Goal: Check status: Check status

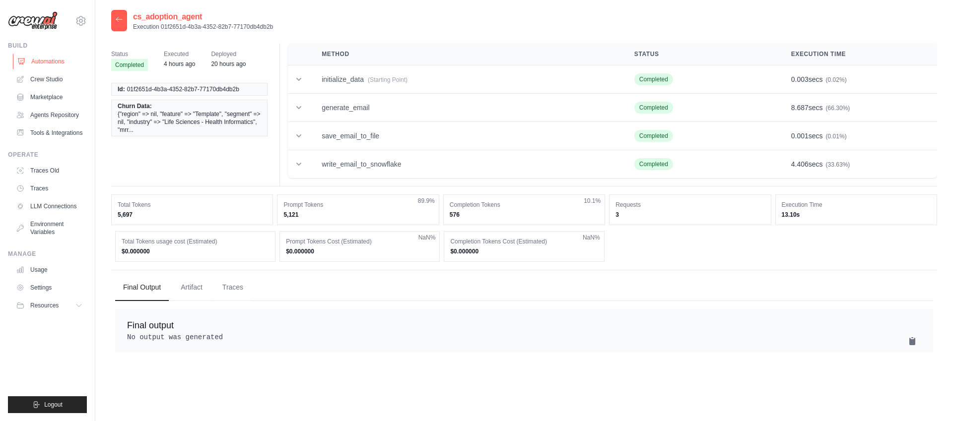
click at [49, 59] on link "Automations" at bounding box center [50, 62] width 75 height 16
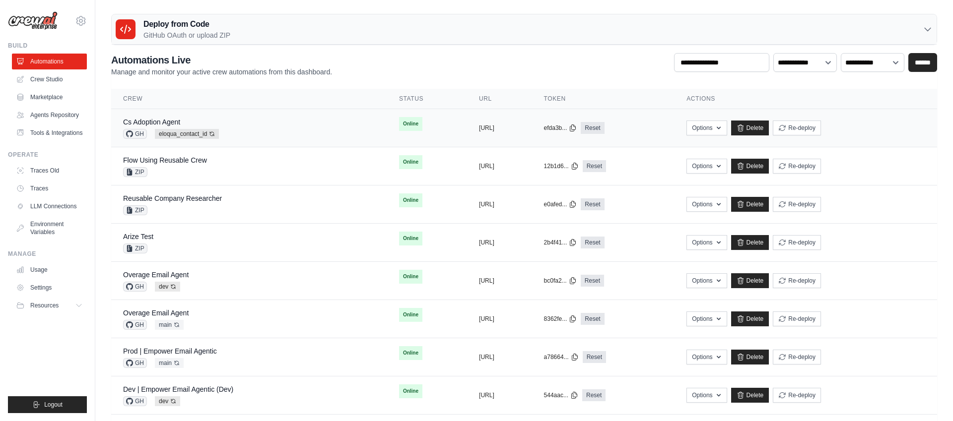
click at [293, 129] on div "Cs Adoption Agent GH eloqua_contact_id Auto-deploy enabled" at bounding box center [249, 128] width 252 height 22
click at [239, 122] on div "Cs Adoption Agent GH eloqua_contact_id Auto-deploy enabled" at bounding box center [249, 128] width 252 height 22
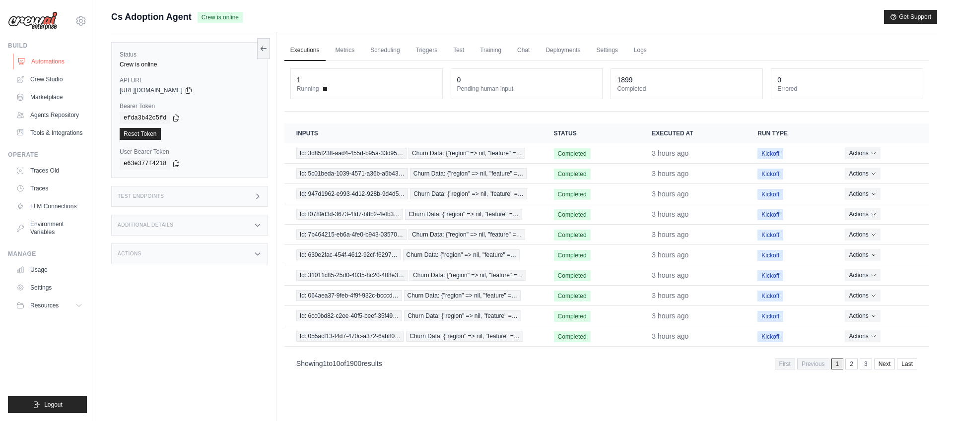
drag, startPoint x: 53, startPoint y: 60, endPoint x: 61, endPoint y: 60, distance: 7.9
click at [53, 60] on link "Automations" at bounding box center [50, 62] width 75 height 16
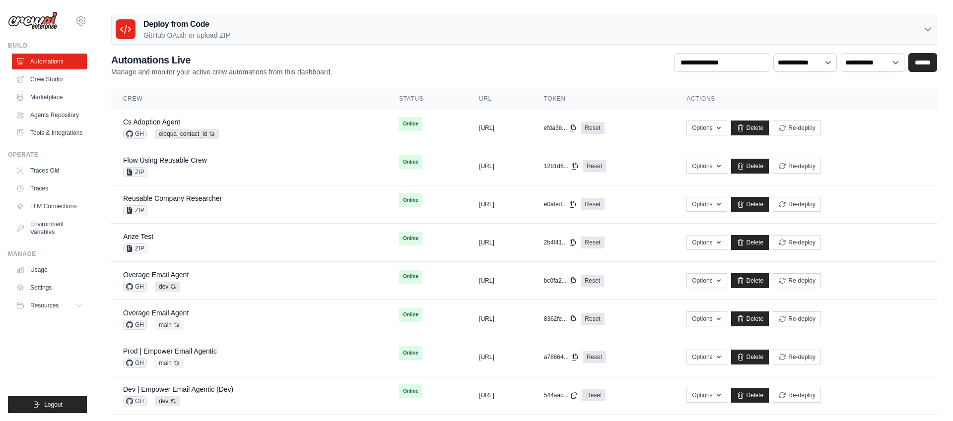
scroll to position [0, 0]
click at [821, 129] on button "Re-deploy" at bounding box center [797, 127] width 48 height 15
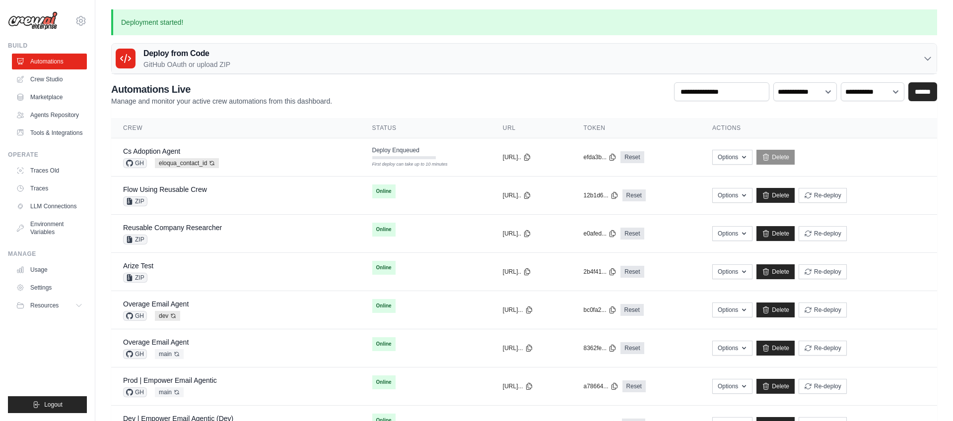
scroll to position [0, 0]
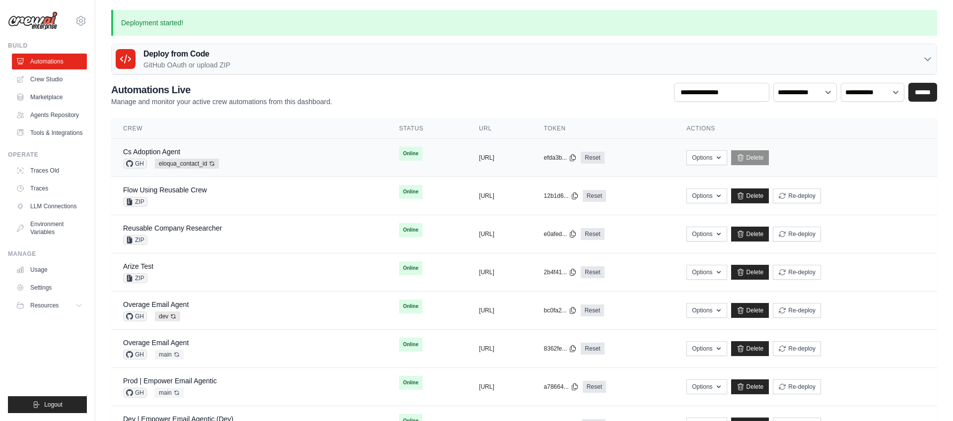
click at [269, 159] on div "Cs Adoption Agent GH eloqua_contact_id Auto-deploy enabled" at bounding box center [249, 158] width 252 height 22
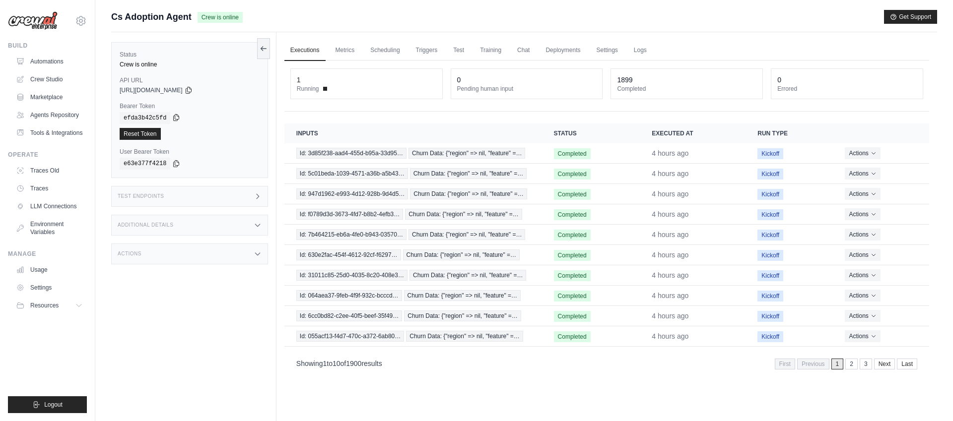
click at [175, 117] on icon at bounding box center [176, 118] width 8 height 8
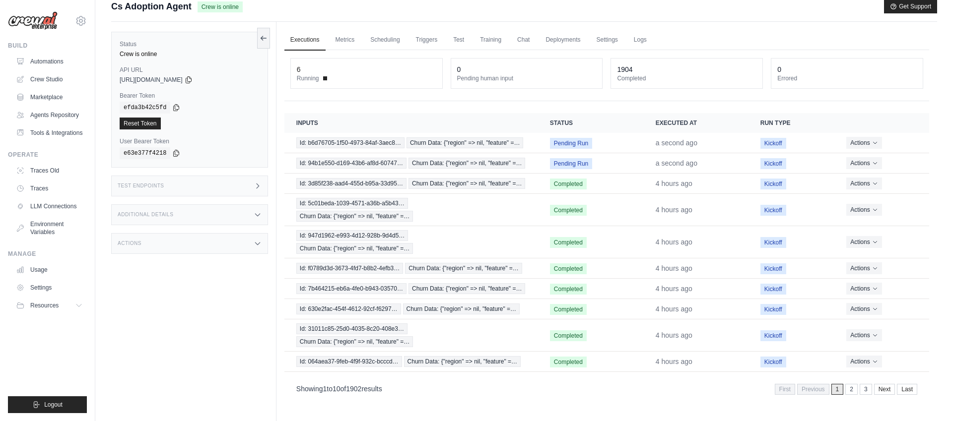
scroll to position [14, 0]
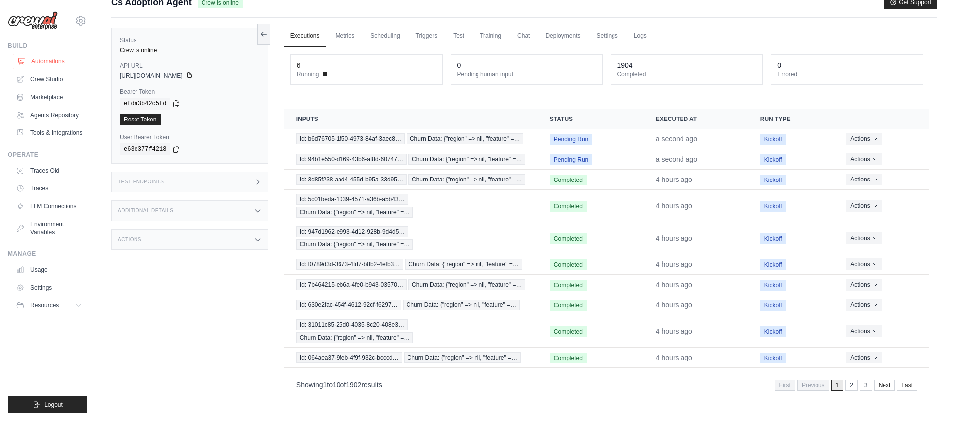
click at [61, 61] on link "Automations" at bounding box center [50, 62] width 75 height 16
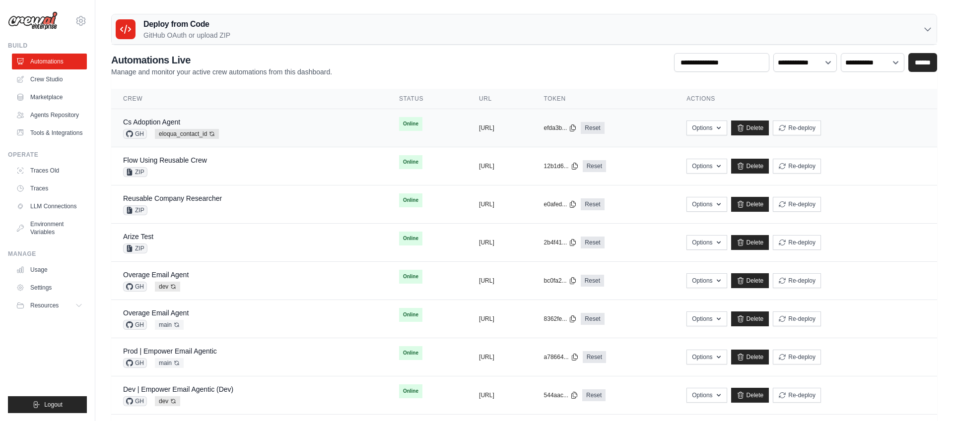
scroll to position [8, 0]
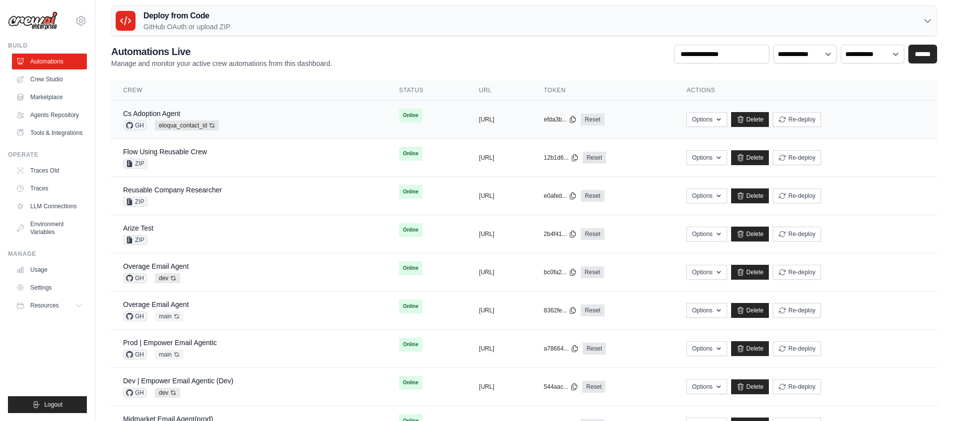
click at [255, 123] on div "Cs Adoption Agent GH eloqua_contact_id Auto-deploy enabled" at bounding box center [249, 120] width 252 height 22
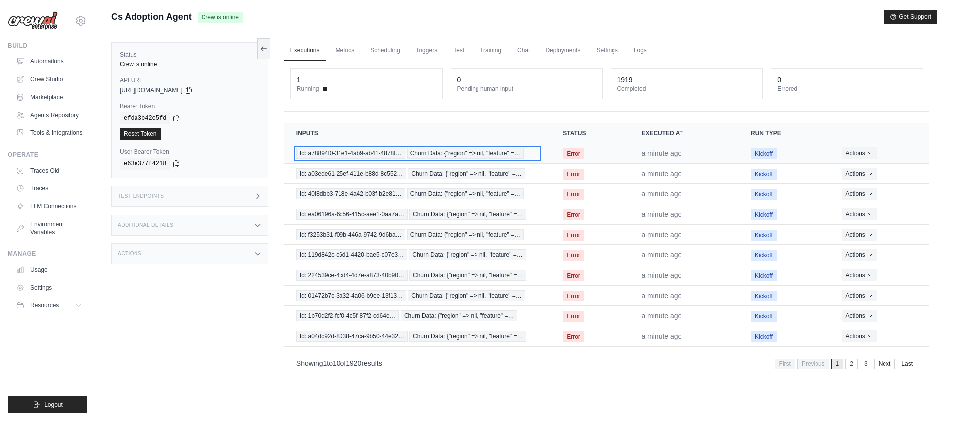
click at [432, 155] on span "Churn Data: {"region" => nil, "feature" =…" at bounding box center [465, 153] width 117 height 11
